Goal: Information Seeking & Learning: Learn about a topic

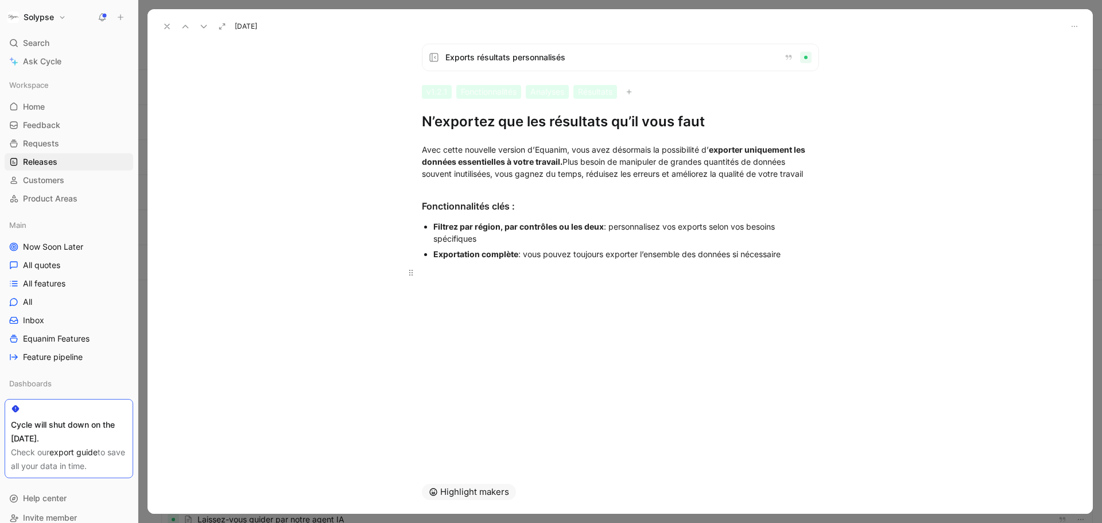
scroll to position [39, 0]
click at [165, 26] on icon at bounding box center [166, 26] width 9 height 9
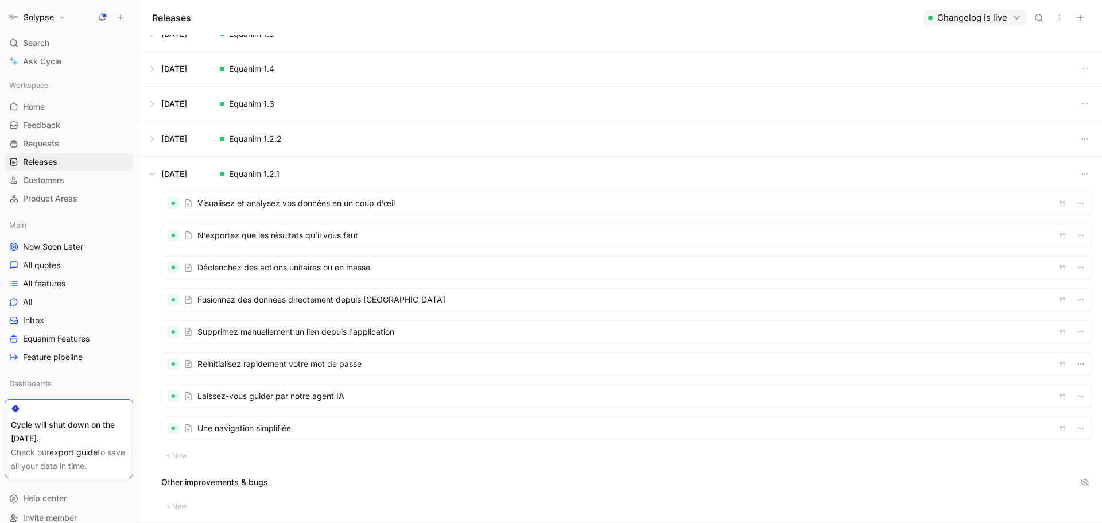
click at [254, 269] on div at bounding box center [627, 267] width 930 height 22
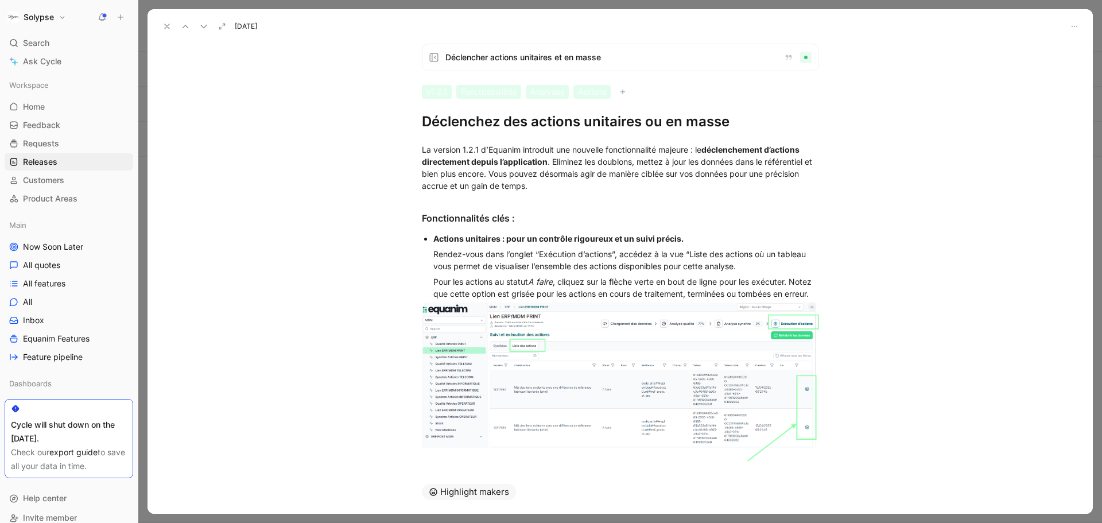
scroll to position [279, 0]
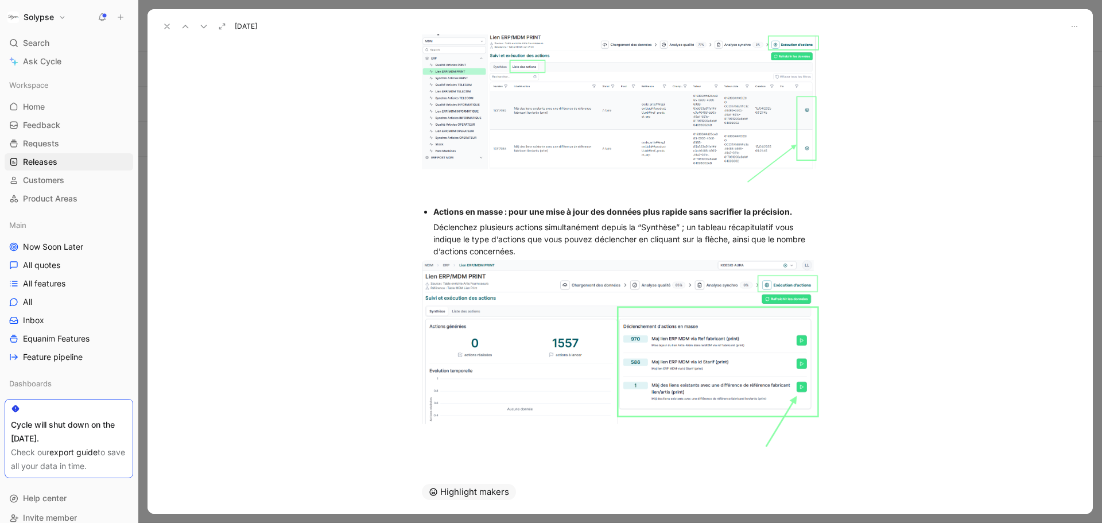
click at [163, 30] on icon at bounding box center [166, 26] width 9 height 9
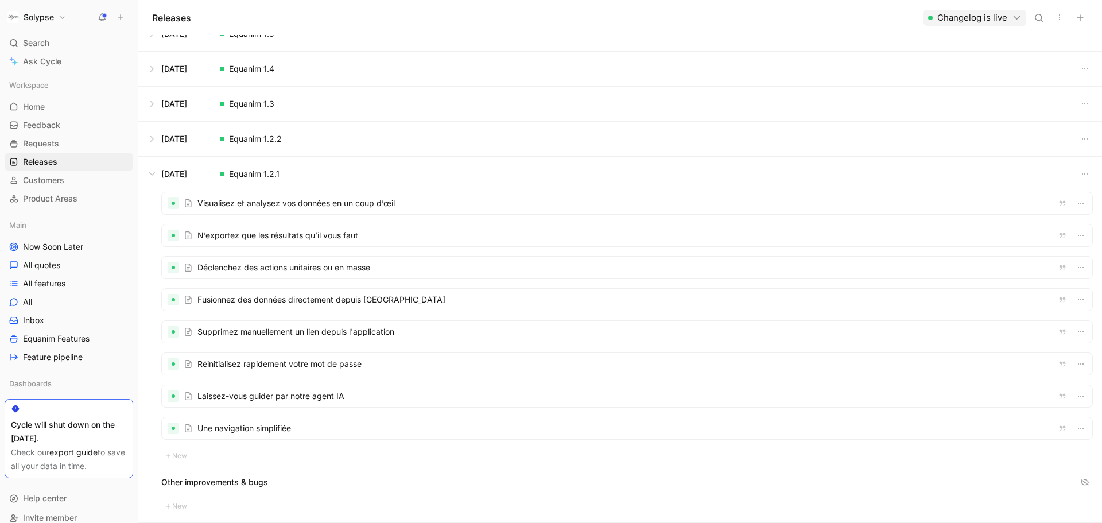
click at [318, 297] on div at bounding box center [627, 300] width 930 height 22
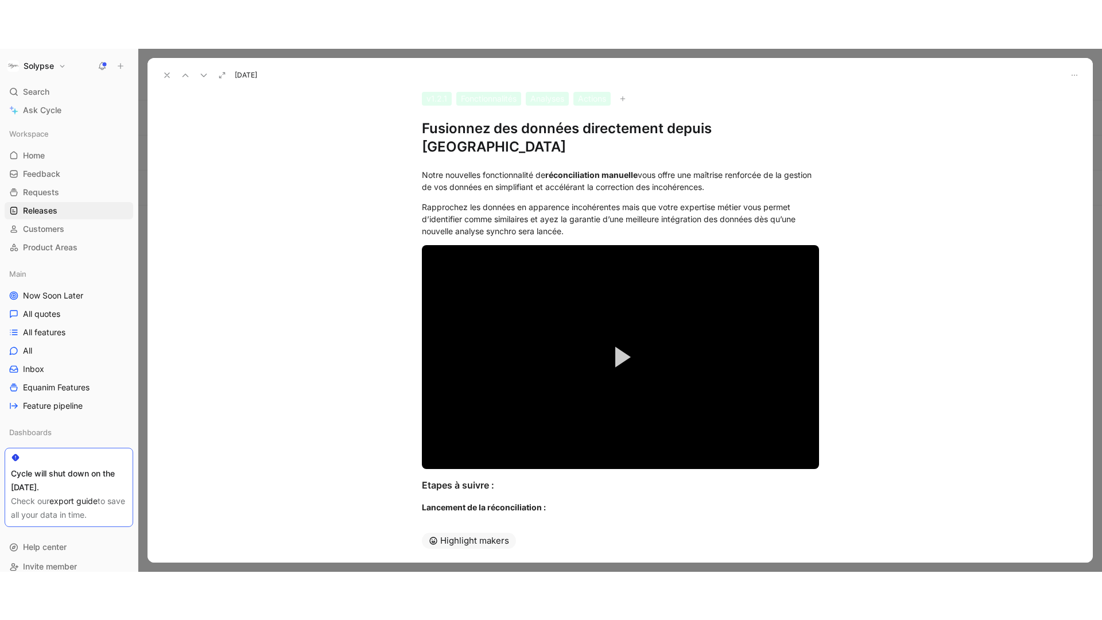
scroll to position [42, 0]
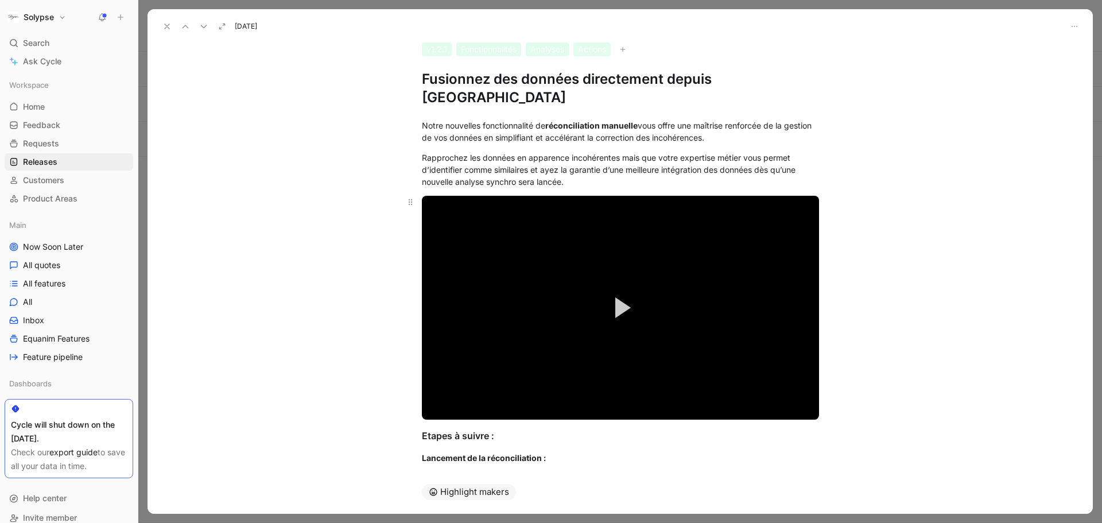
click at [603, 196] on video "Video Player" at bounding box center [620, 308] width 397 height 224
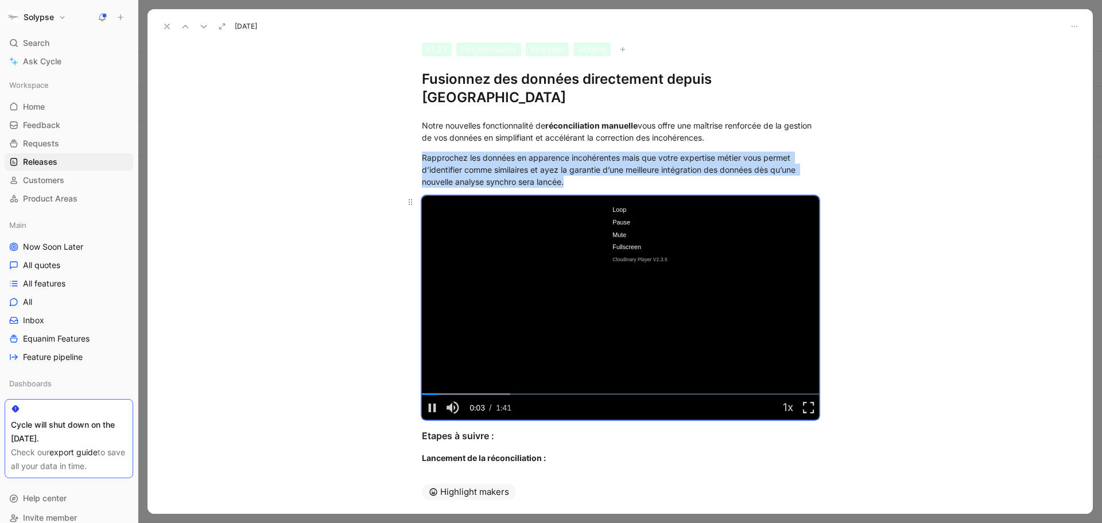
click at [694, 196] on video "Video Player" at bounding box center [620, 308] width 397 height 224
copy p "Rapprochez les données en apparence incohérentes mais que votre expertise métie…"
click at [721, 380] on span "Fullscreen" at bounding box center [722, 386] width 29 height 13
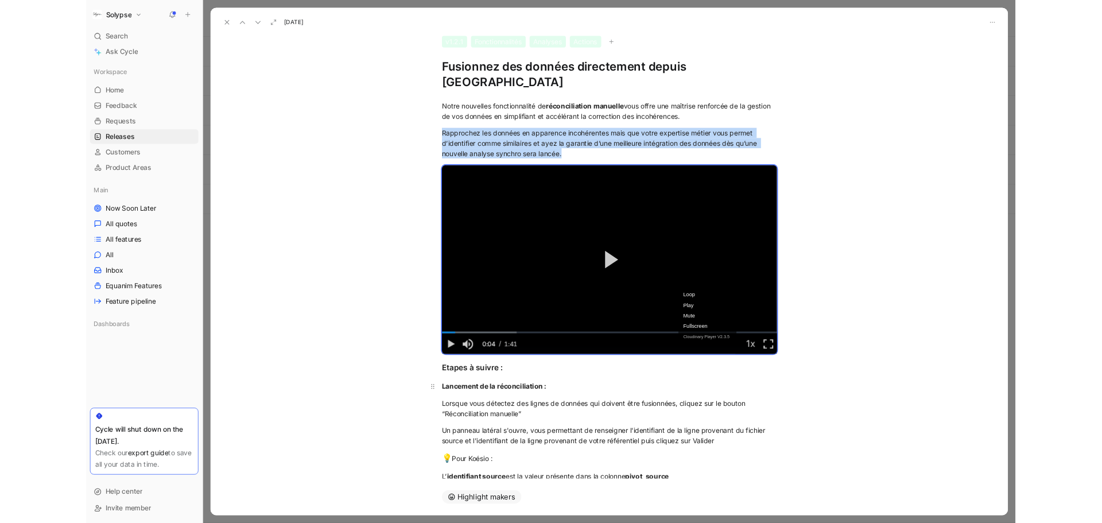
scroll to position [26, 0]
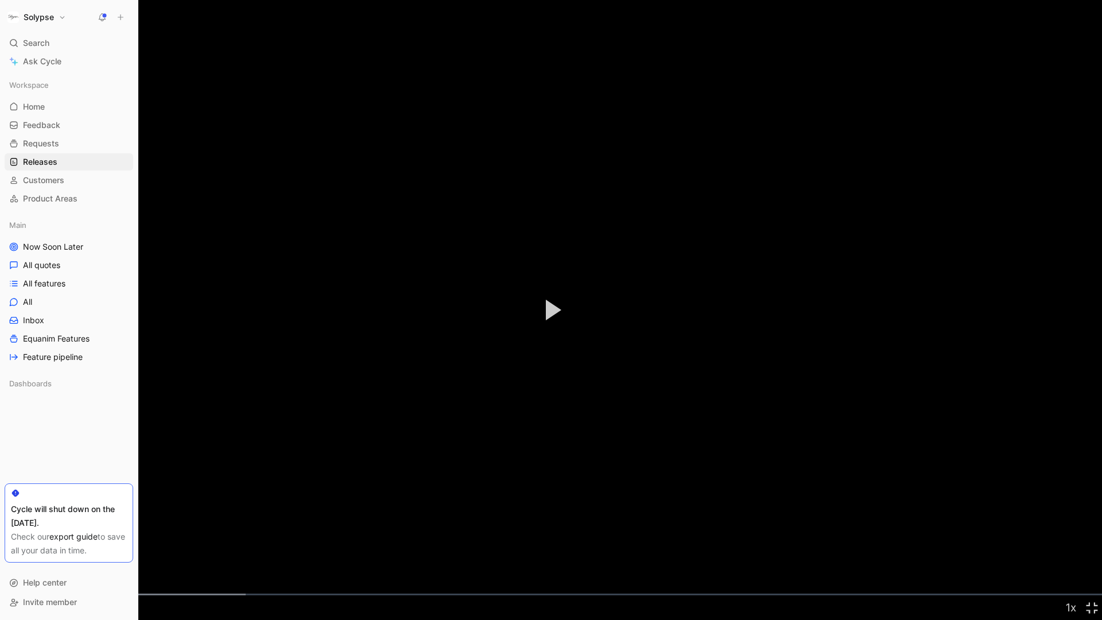
click at [797, 23] on video "Video Player" at bounding box center [551, 310] width 1102 height 620
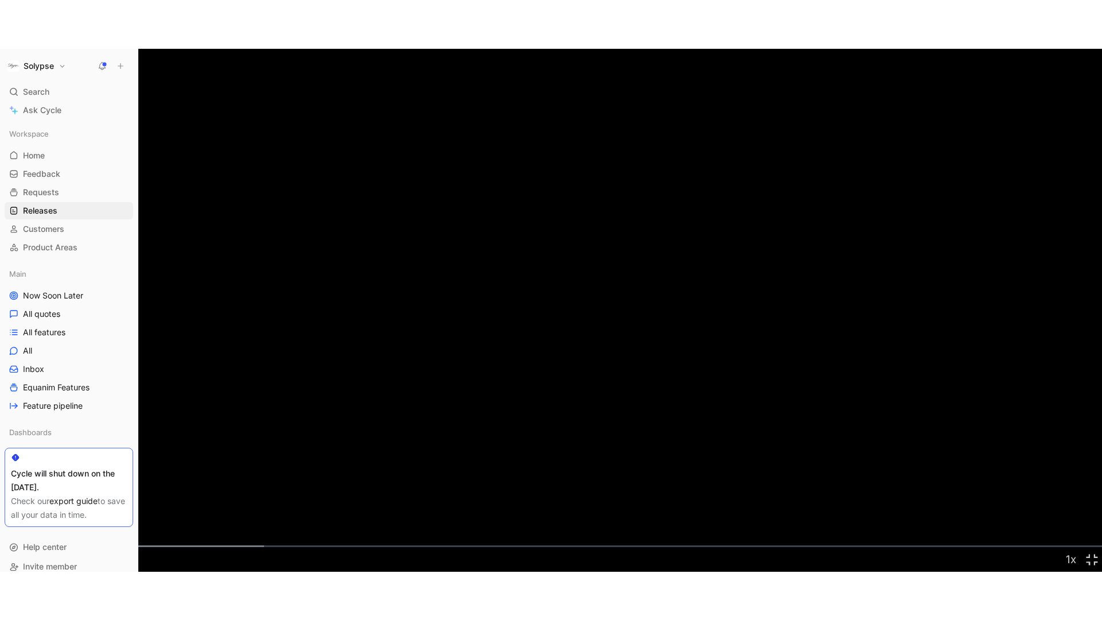
scroll to position [123, 0]
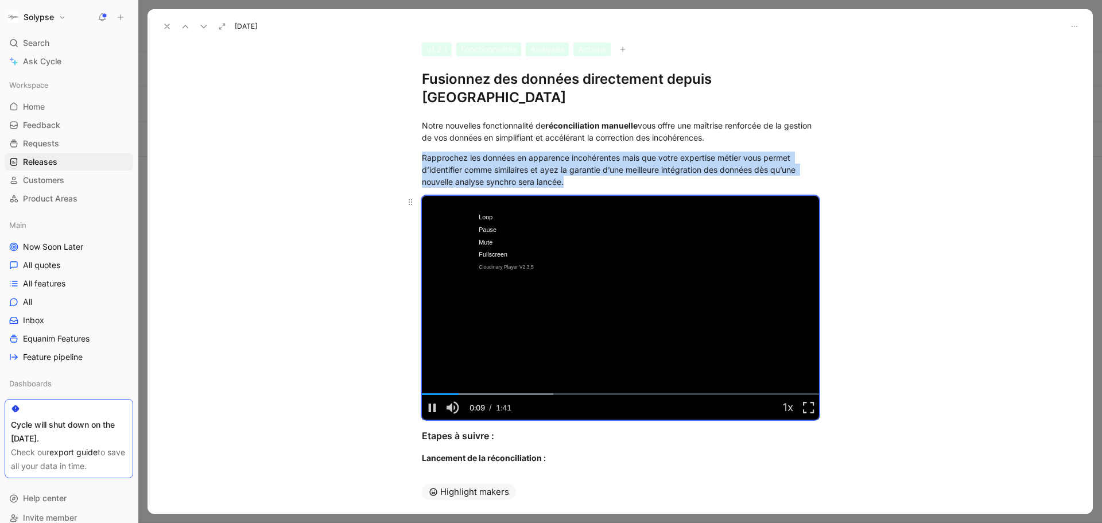
click at [440, 196] on video "Video Player" at bounding box center [620, 308] width 397 height 224
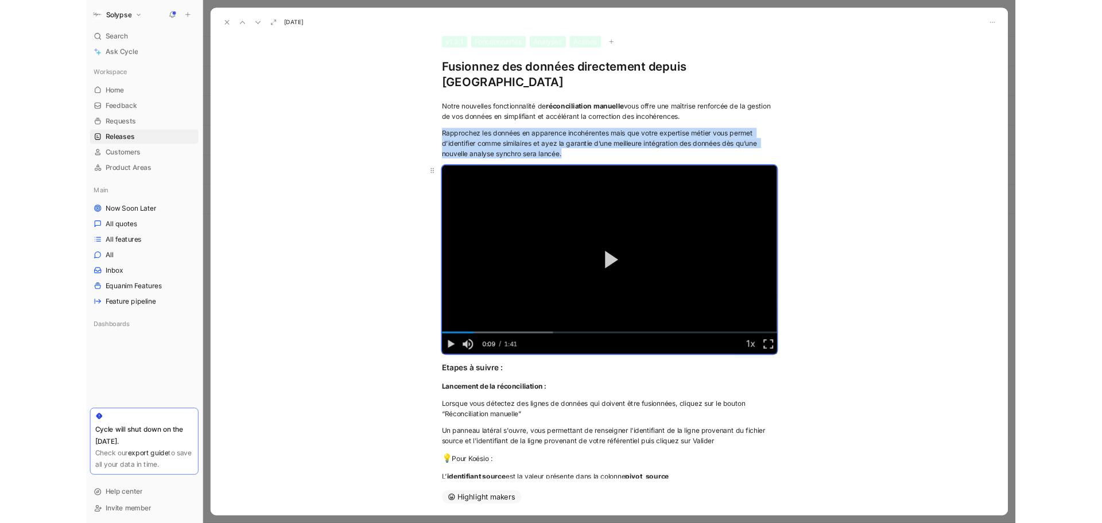
scroll to position [26, 0]
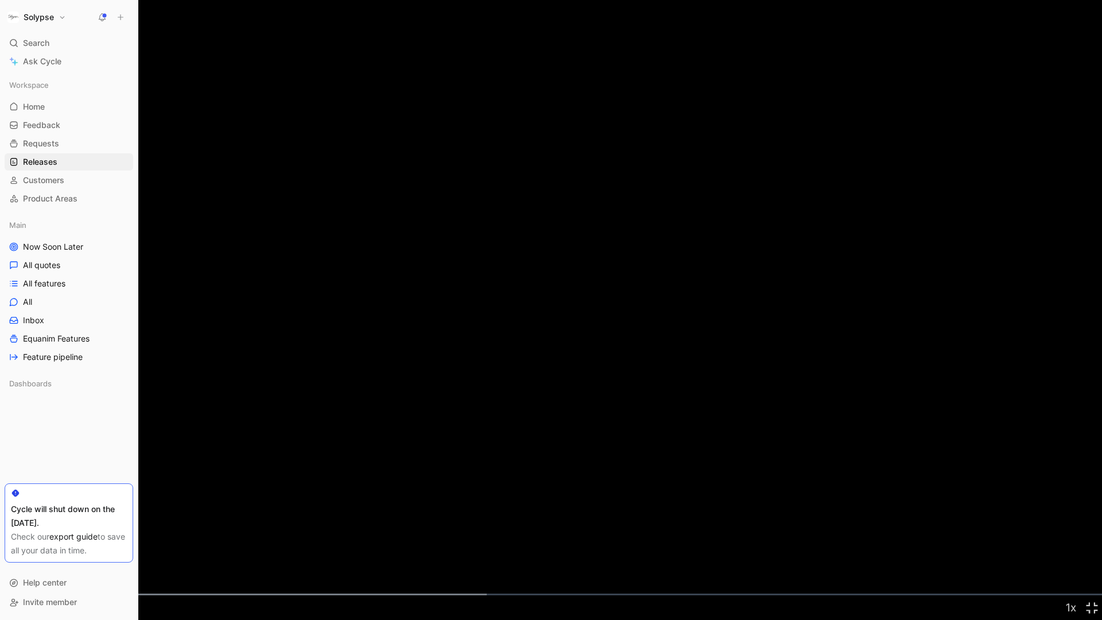
click at [931, 47] on video "Video Player" at bounding box center [551, 310] width 1102 height 620
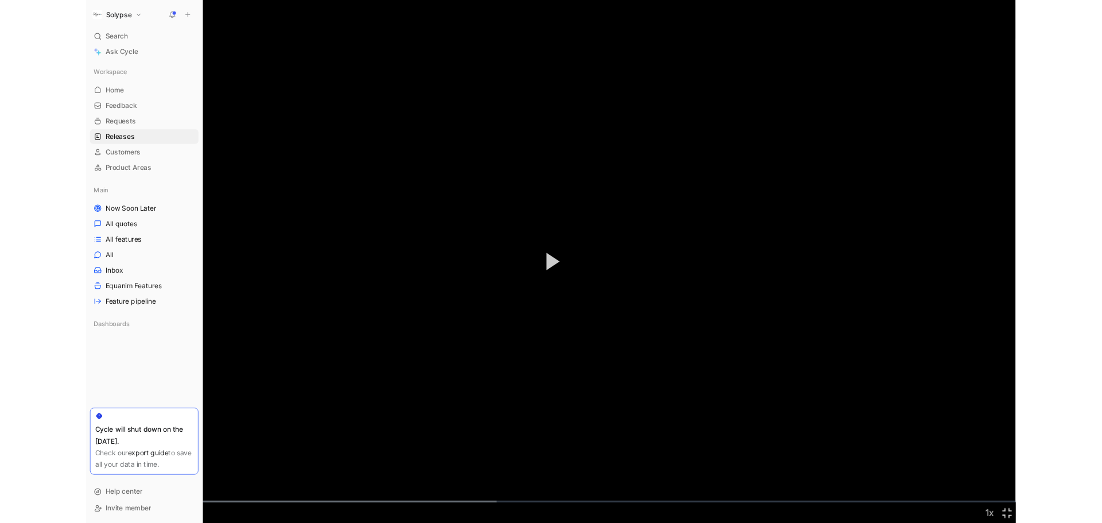
scroll to position [123, 0]
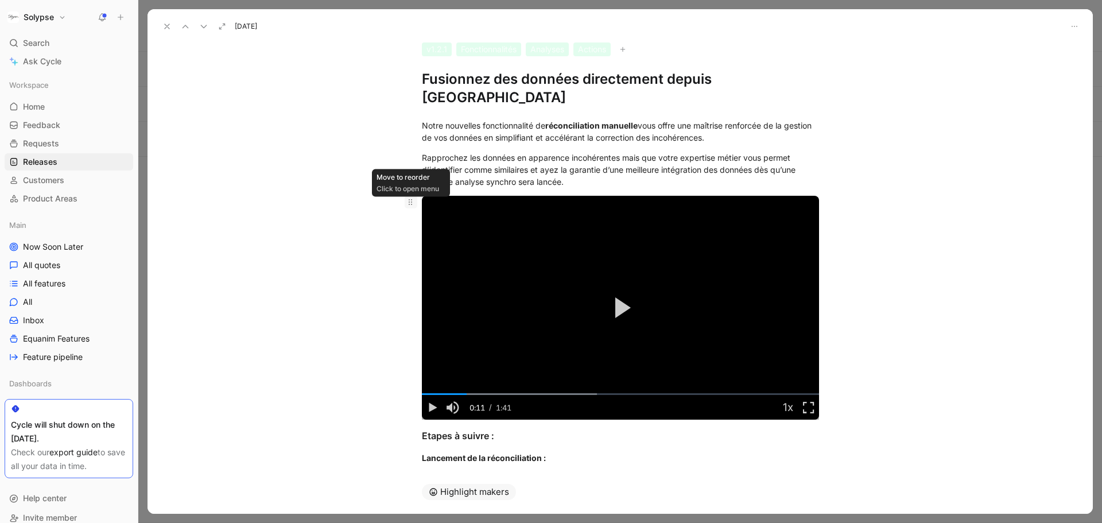
click at [406, 197] on icon at bounding box center [410, 201] width 9 height 9
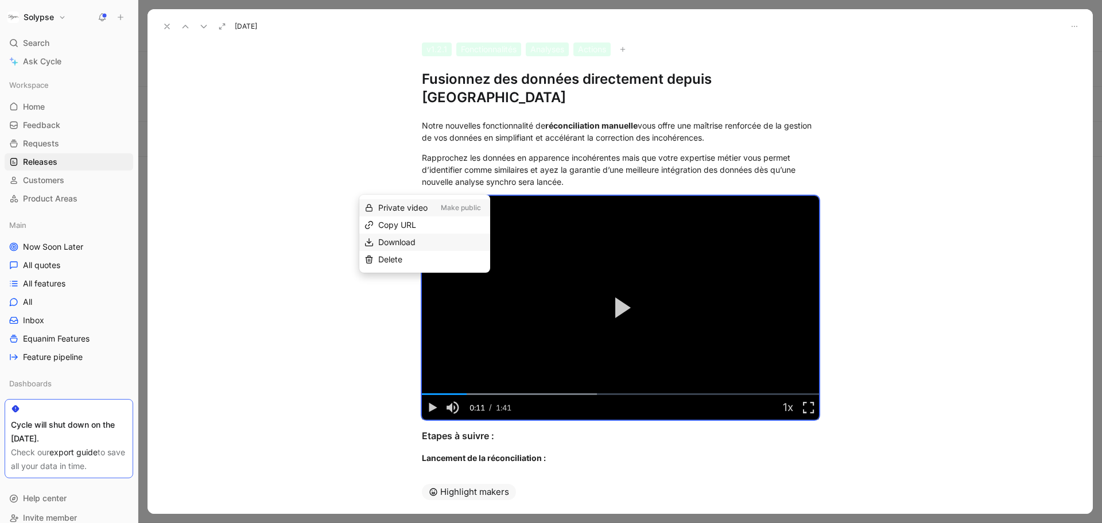
click at [402, 247] on div "Download" at bounding box center [431, 242] width 107 height 14
